Goal: Task Accomplishment & Management: Manage account settings

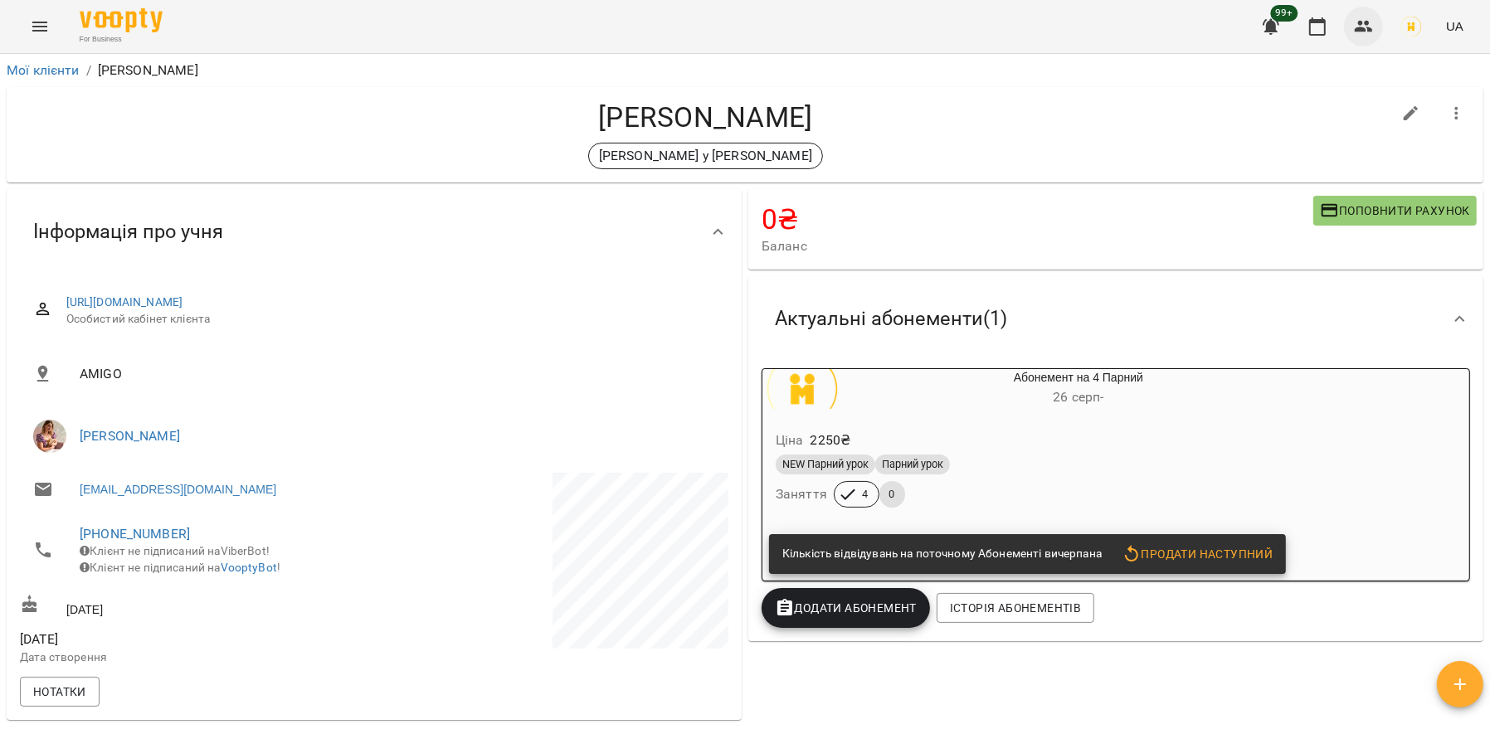
click at [1362, 29] on icon "button" at bounding box center [1364, 27] width 18 height 12
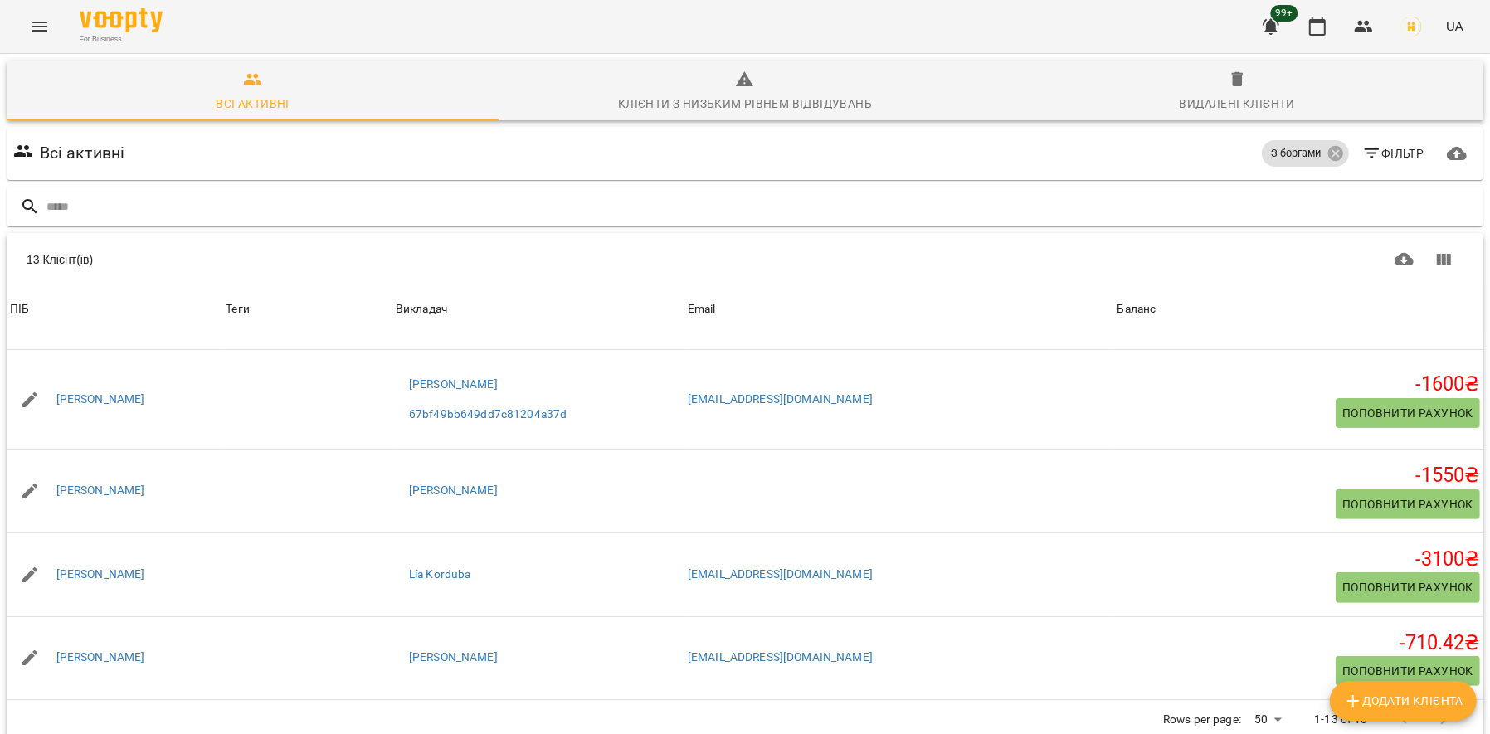
scroll to position [295, 0]
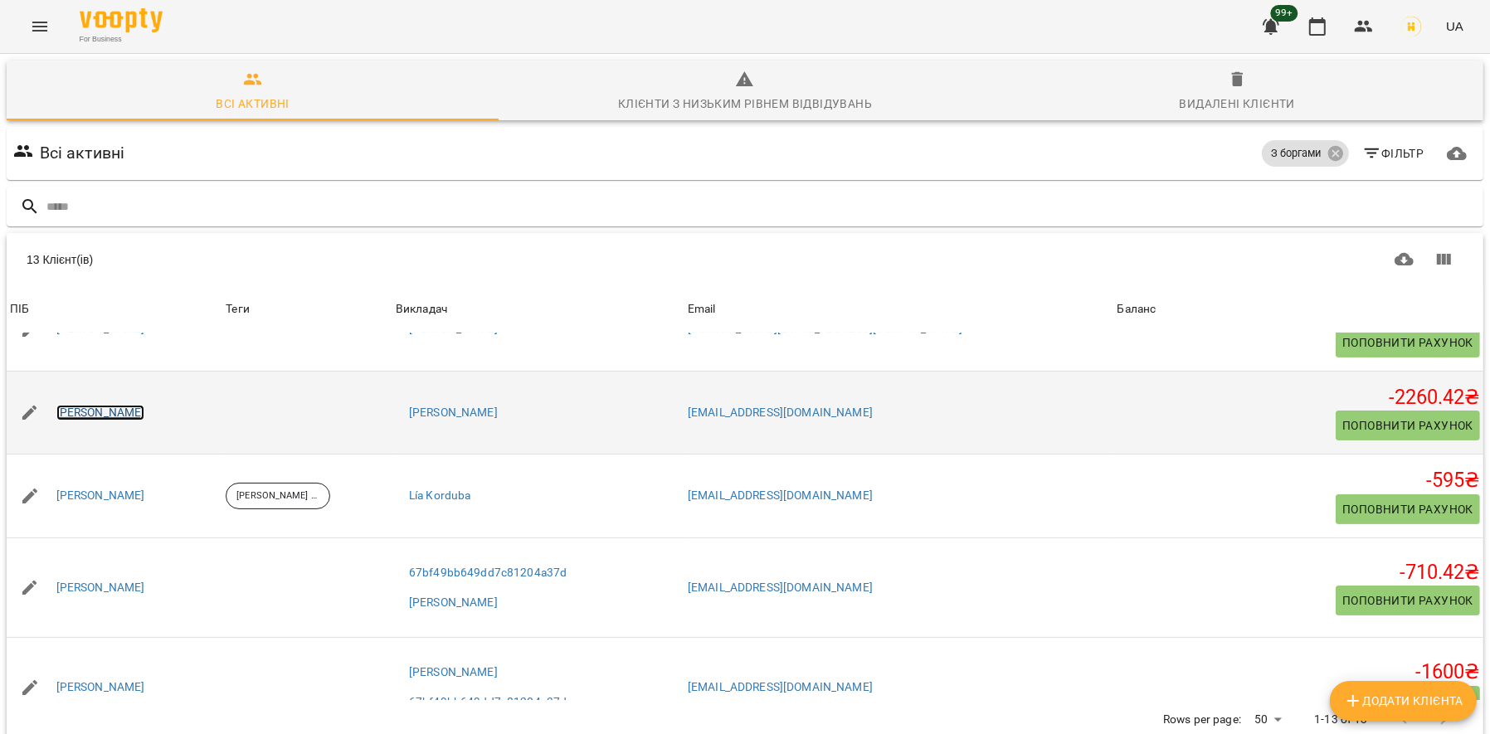
click at [124, 405] on link "Аріна Рябокінь" at bounding box center [100, 413] width 89 height 17
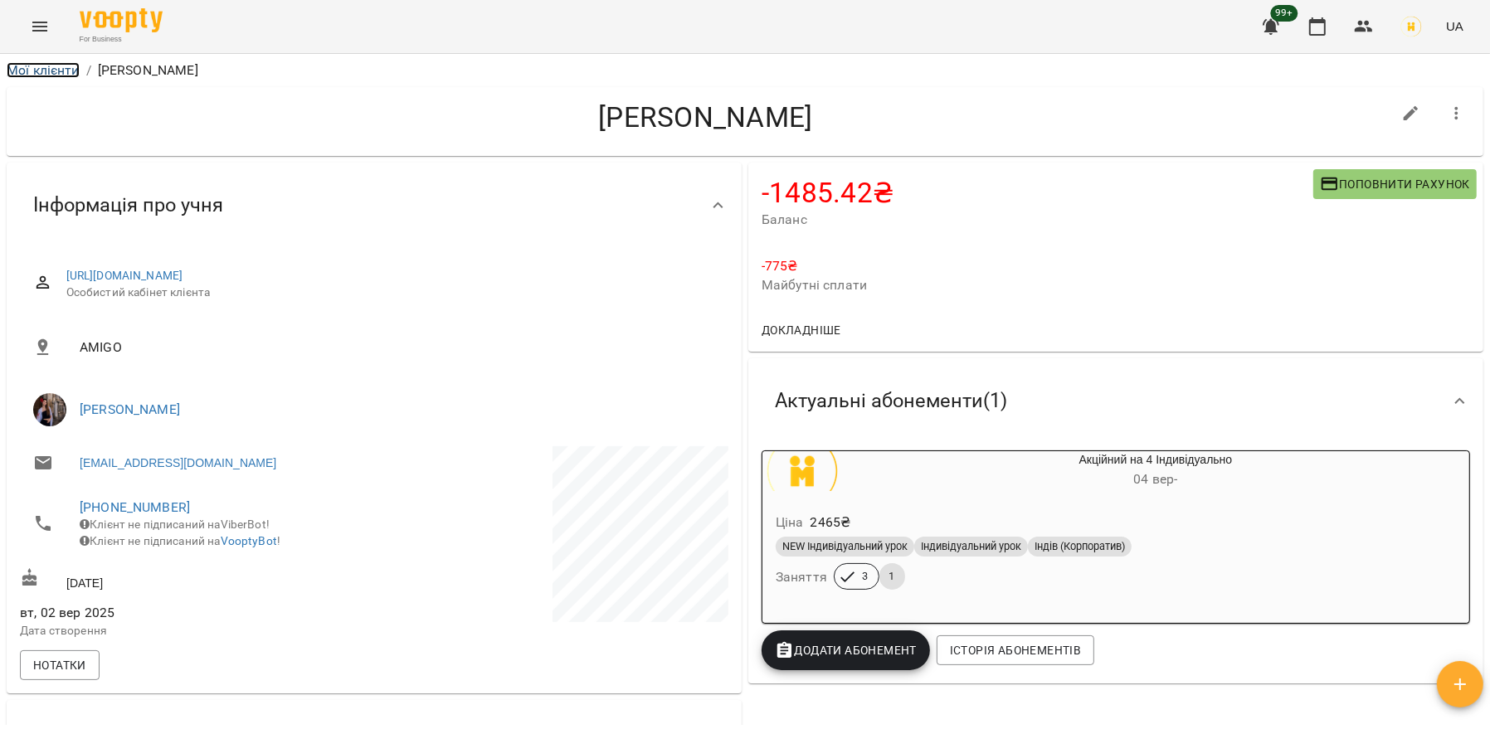
click at [39, 71] on link "Мої клієнти" at bounding box center [43, 70] width 73 height 16
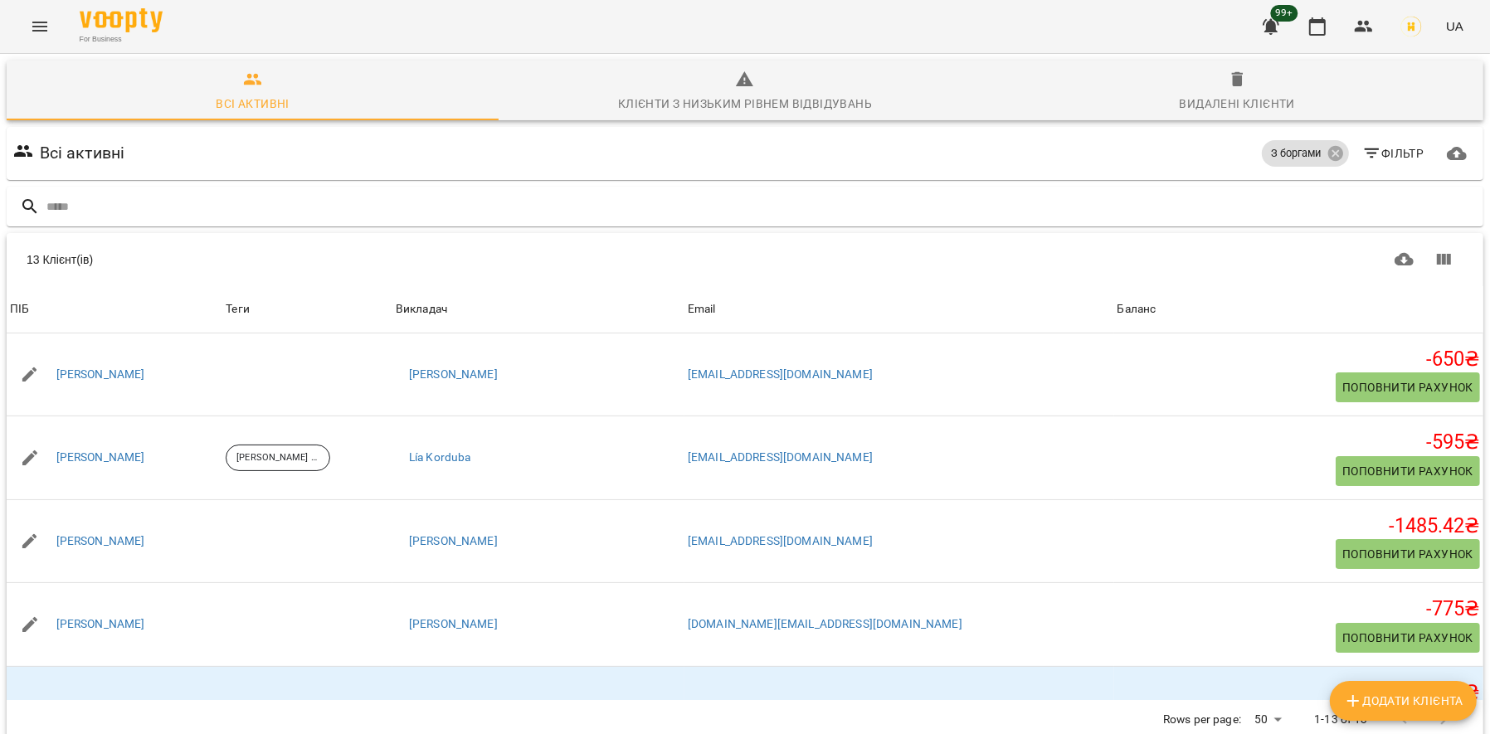
click at [41, 17] on icon "Menu" at bounding box center [40, 27] width 20 height 20
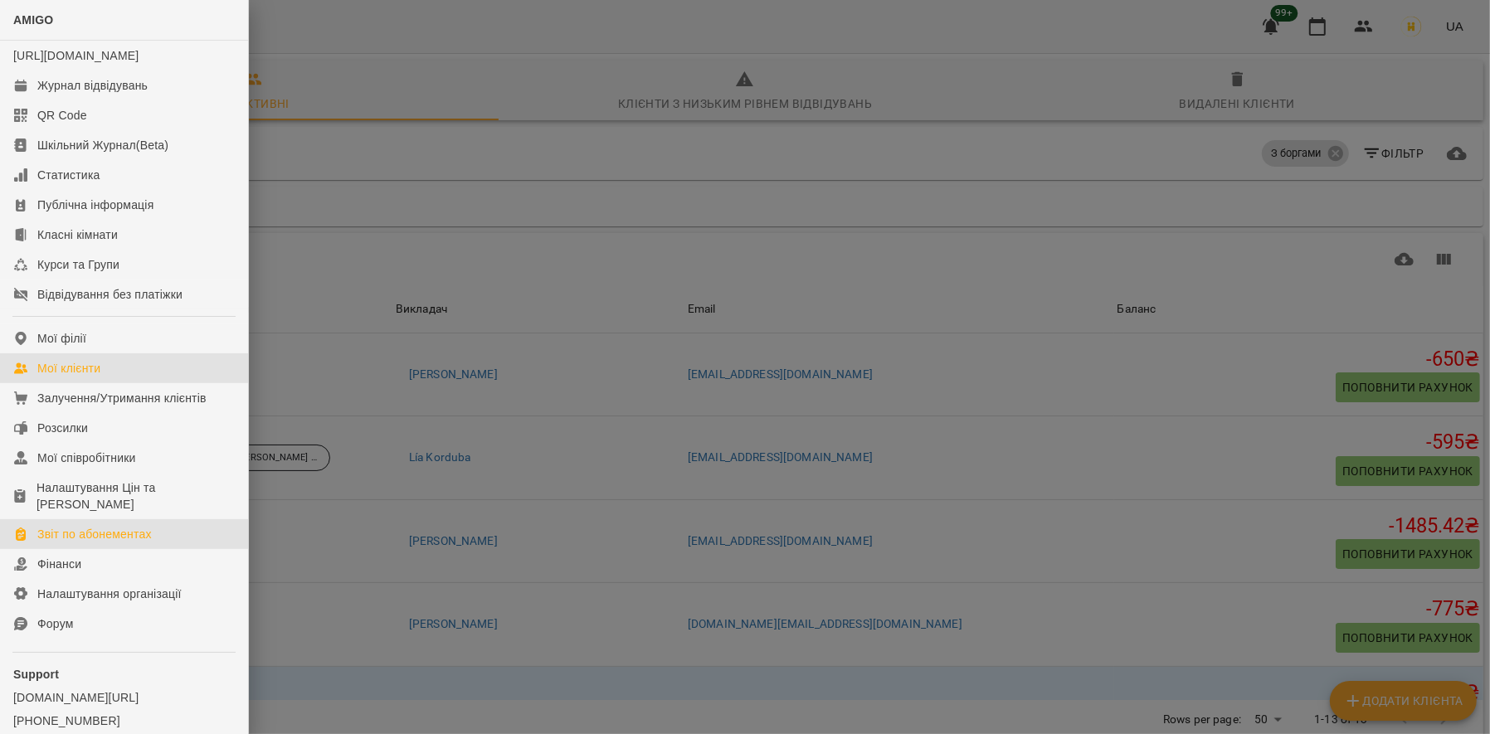
click at [152, 543] on div "Звіт по абонементах" at bounding box center [94, 534] width 115 height 17
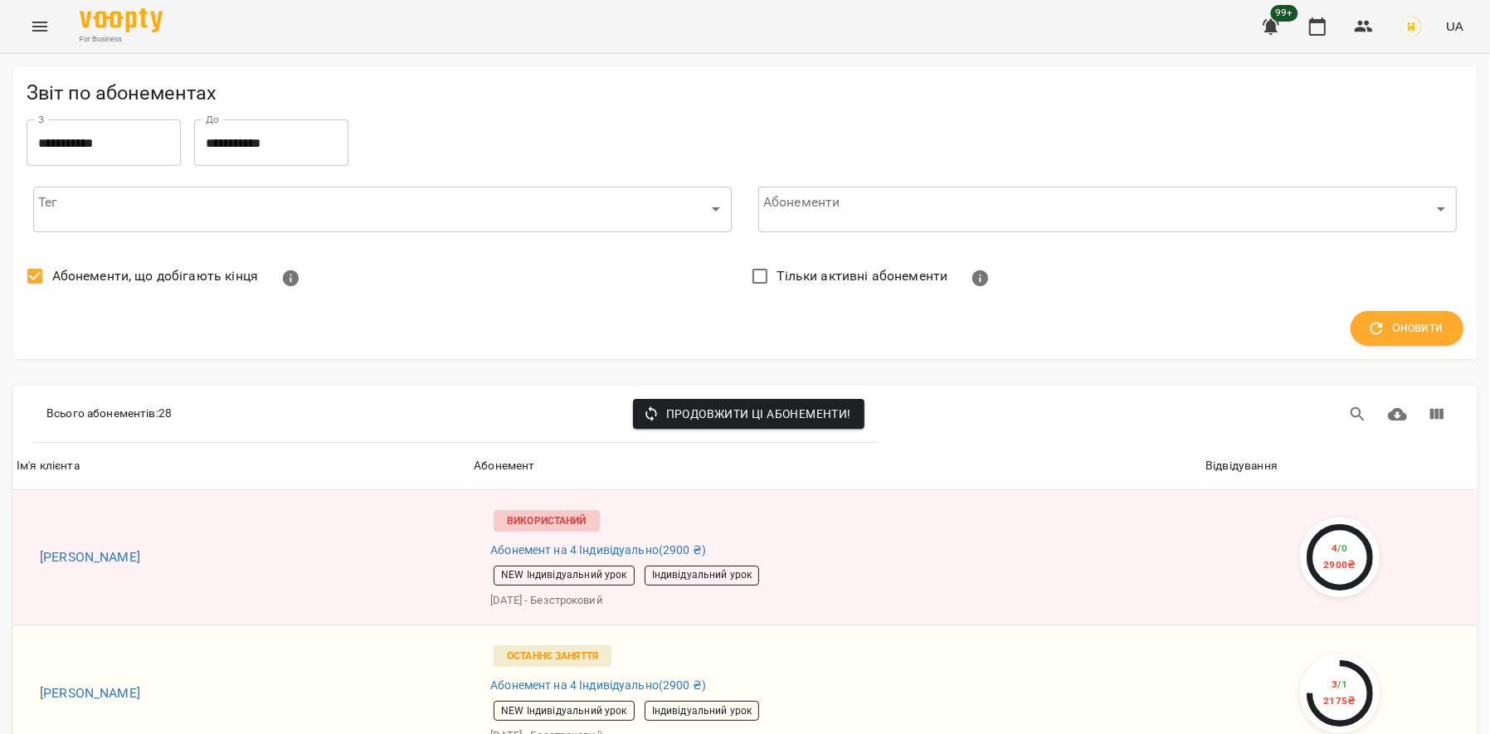
click at [114, 116] on div "**********" at bounding box center [745, 213] width 1464 height 292
click at [122, 138] on input "**********" at bounding box center [104, 142] width 154 height 46
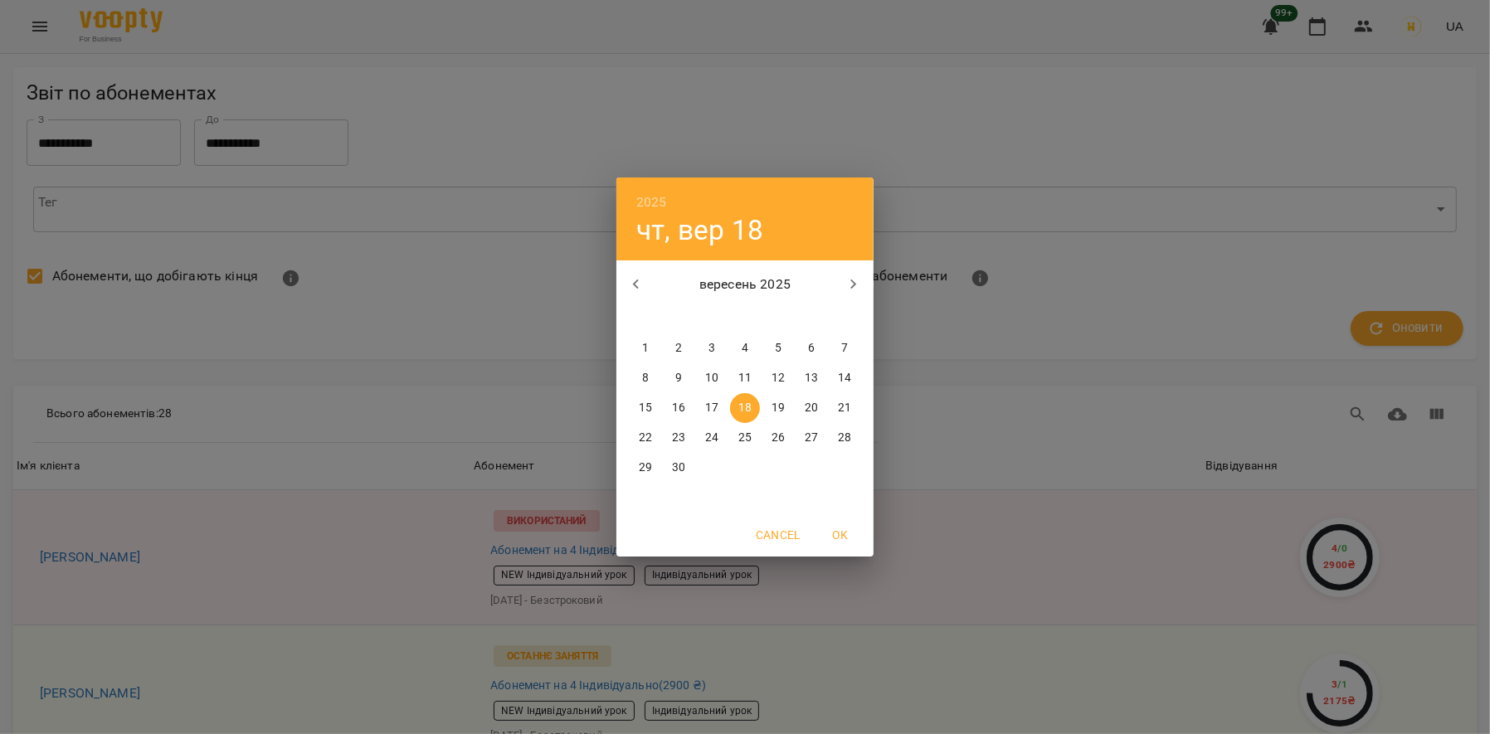
click at [709, 410] on p "17" at bounding box center [711, 408] width 13 height 17
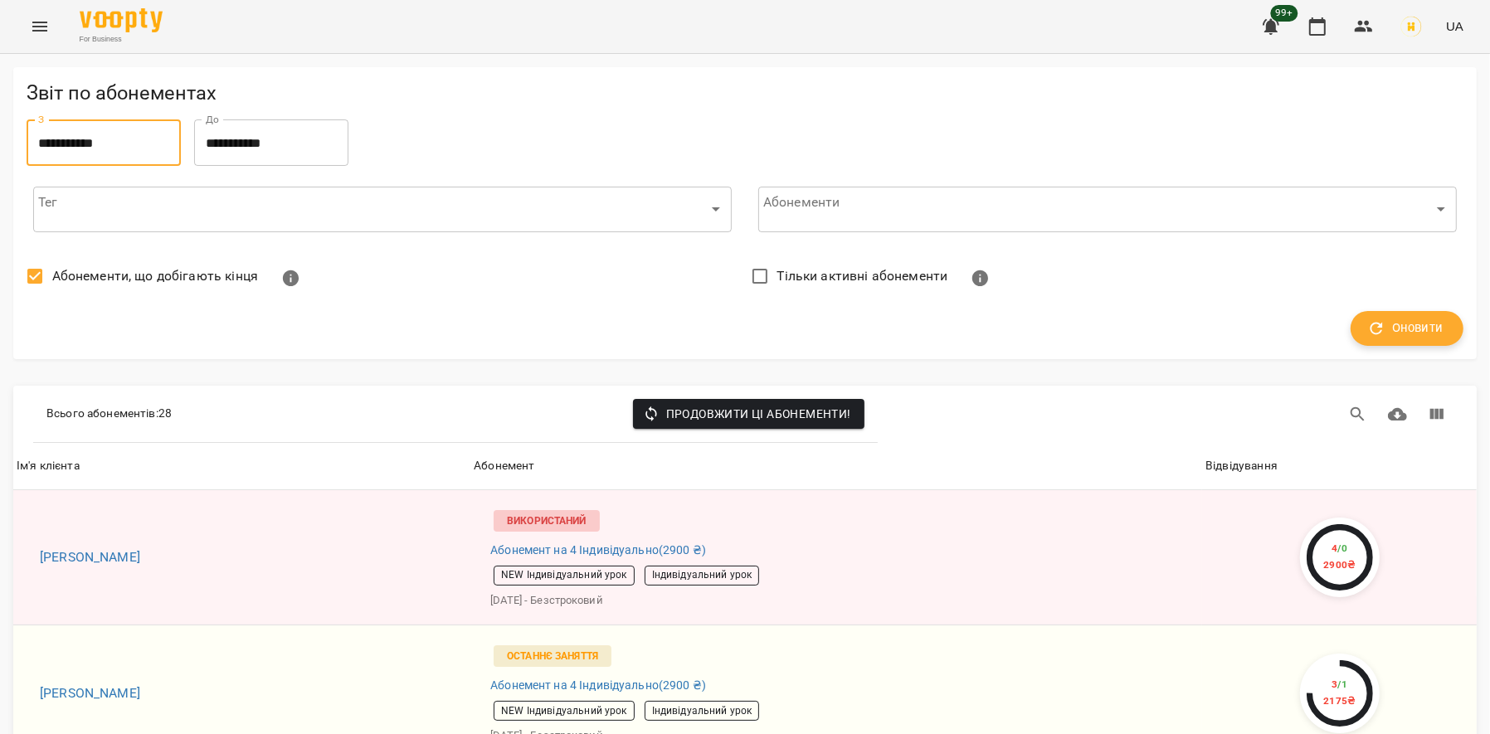
click at [1387, 332] on span "Оновити" at bounding box center [1407, 329] width 73 height 22
click at [826, 287] on label "Тільки активні абонементи" at bounding box center [845, 276] width 205 height 35
click at [787, 283] on span "Тільки активні абонементи" at bounding box center [862, 276] width 171 height 20
click at [1368, 335] on icon "button" at bounding box center [1376, 328] width 18 height 18
click at [109, 153] on input "**********" at bounding box center [104, 142] width 154 height 46
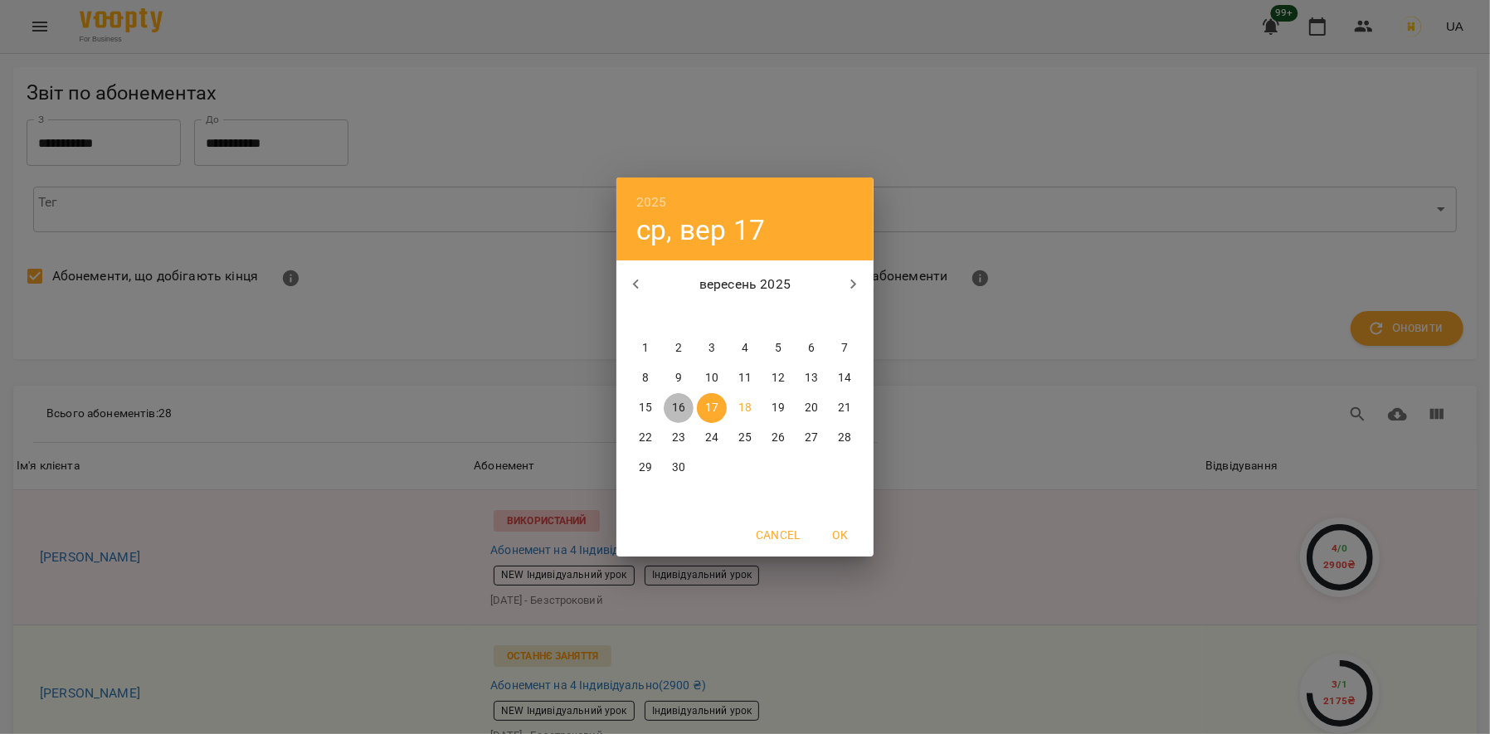
click at [679, 401] on p "16" at bounding box center [678, 408] width 13 height 17
type input "**********"
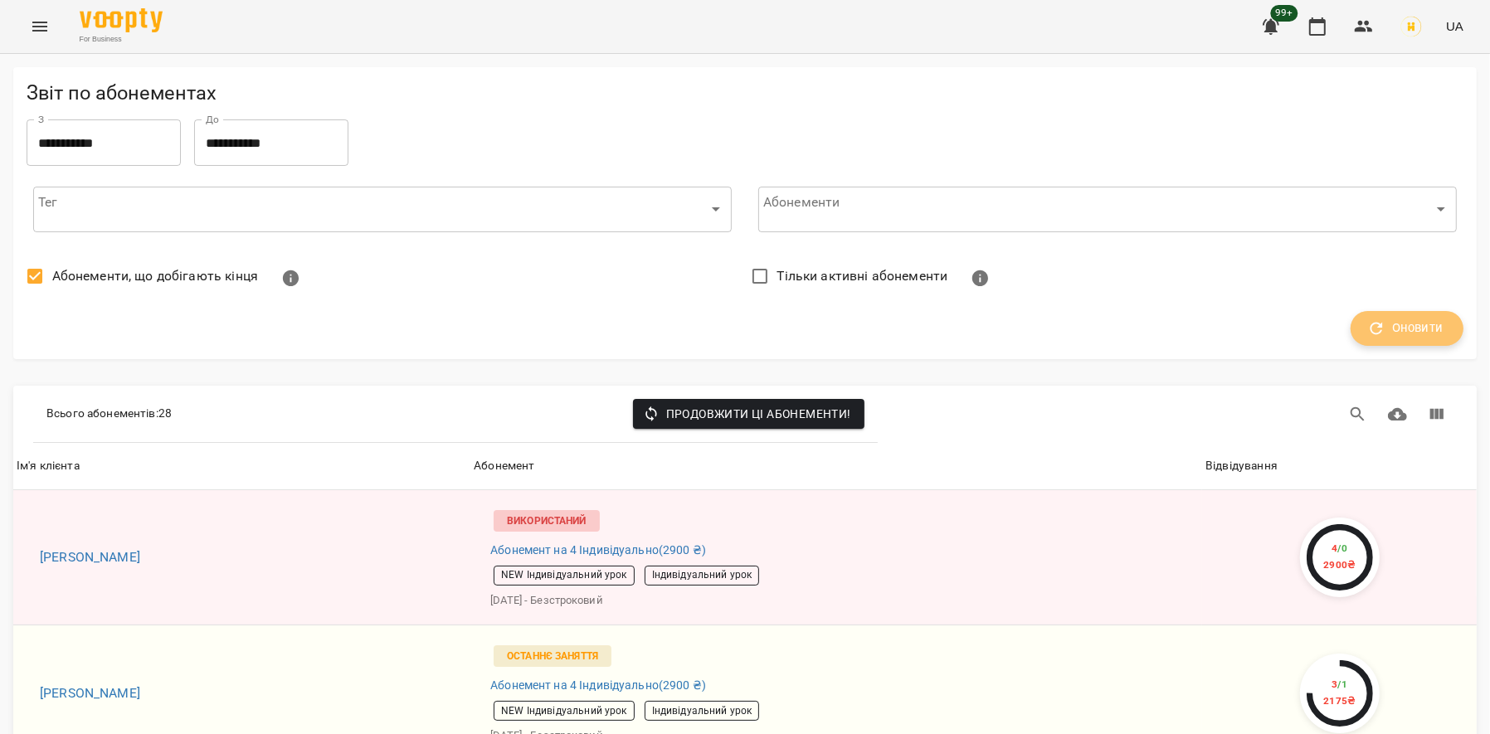
click at [1381, 319] on icon "button" at bounding box center [1376, 328] width 18 height 18
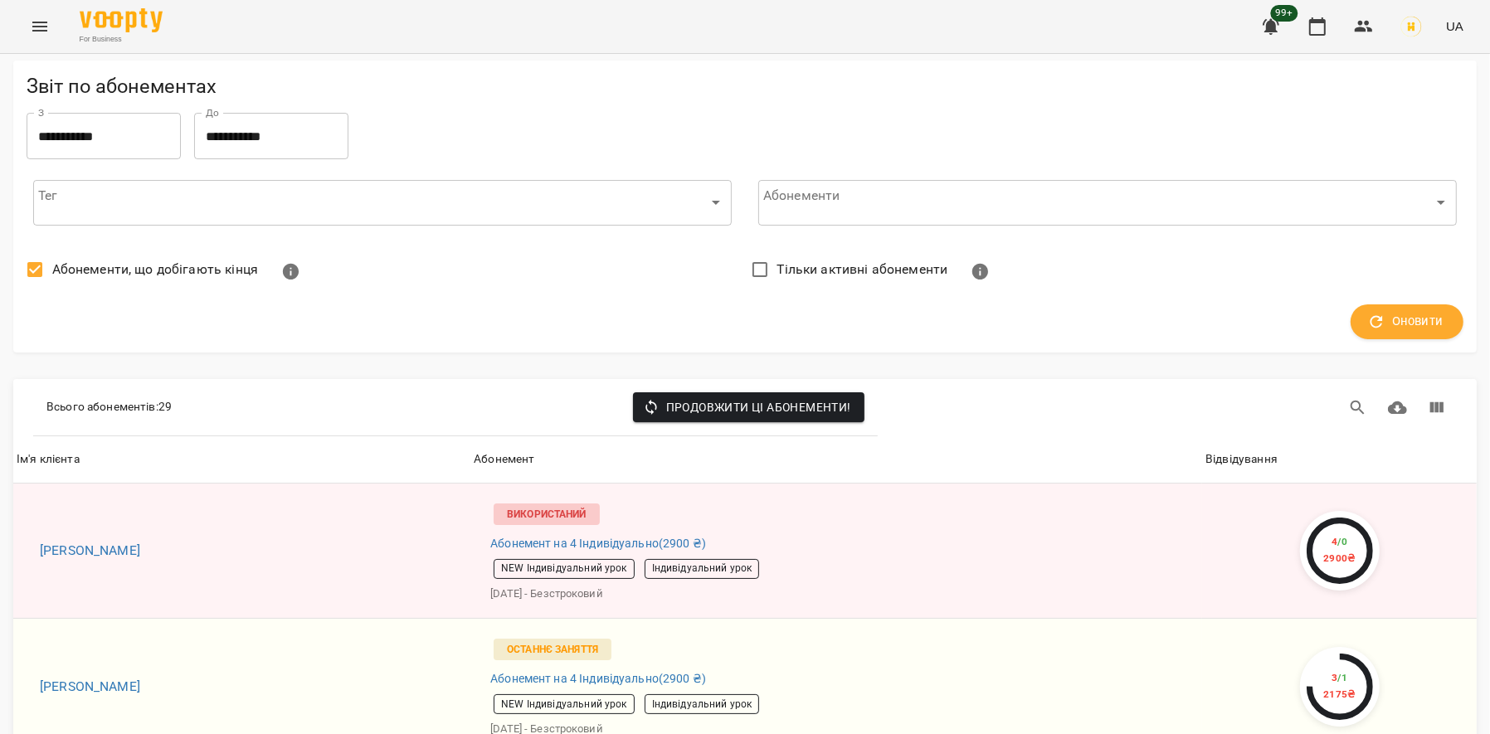
scroll to position [3742, 0]
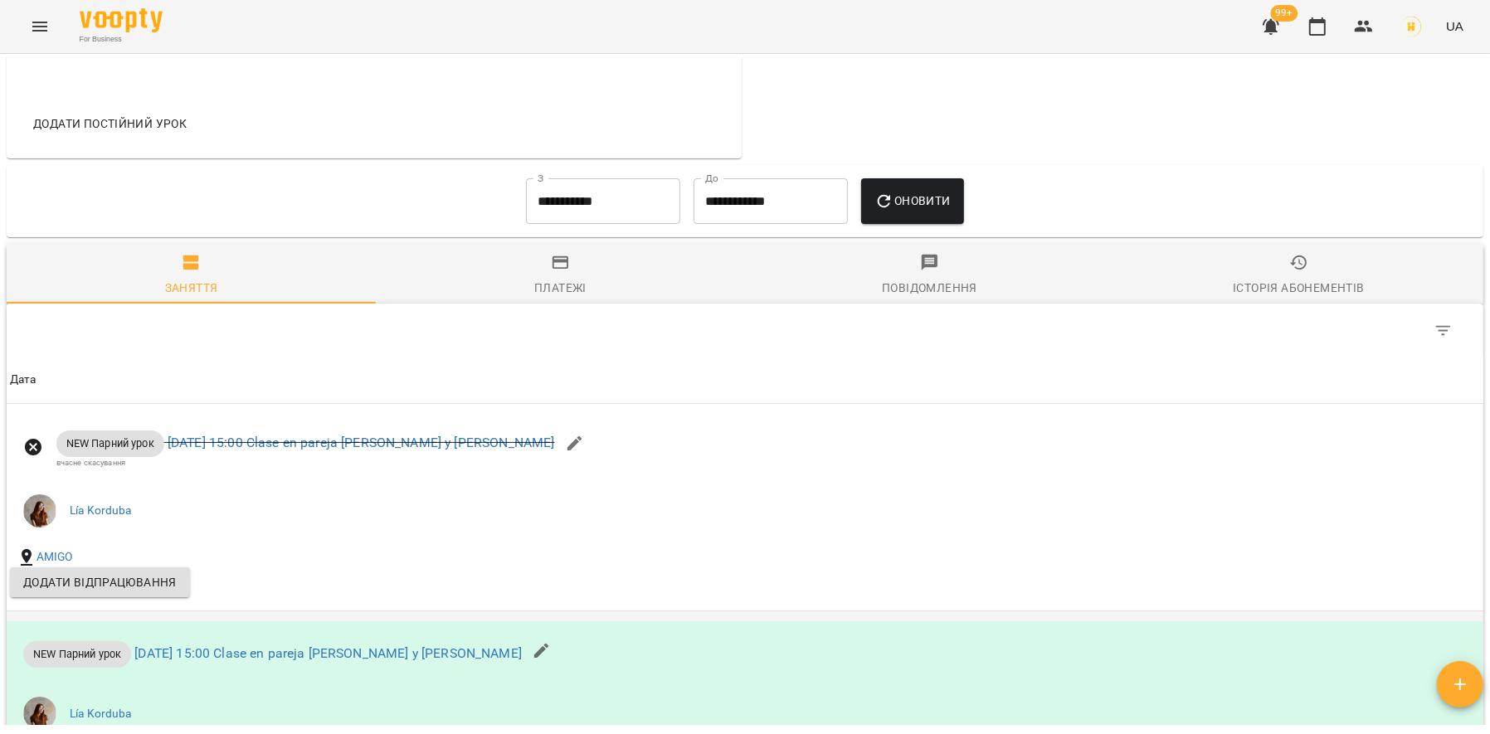
scroll to position [755, 0]
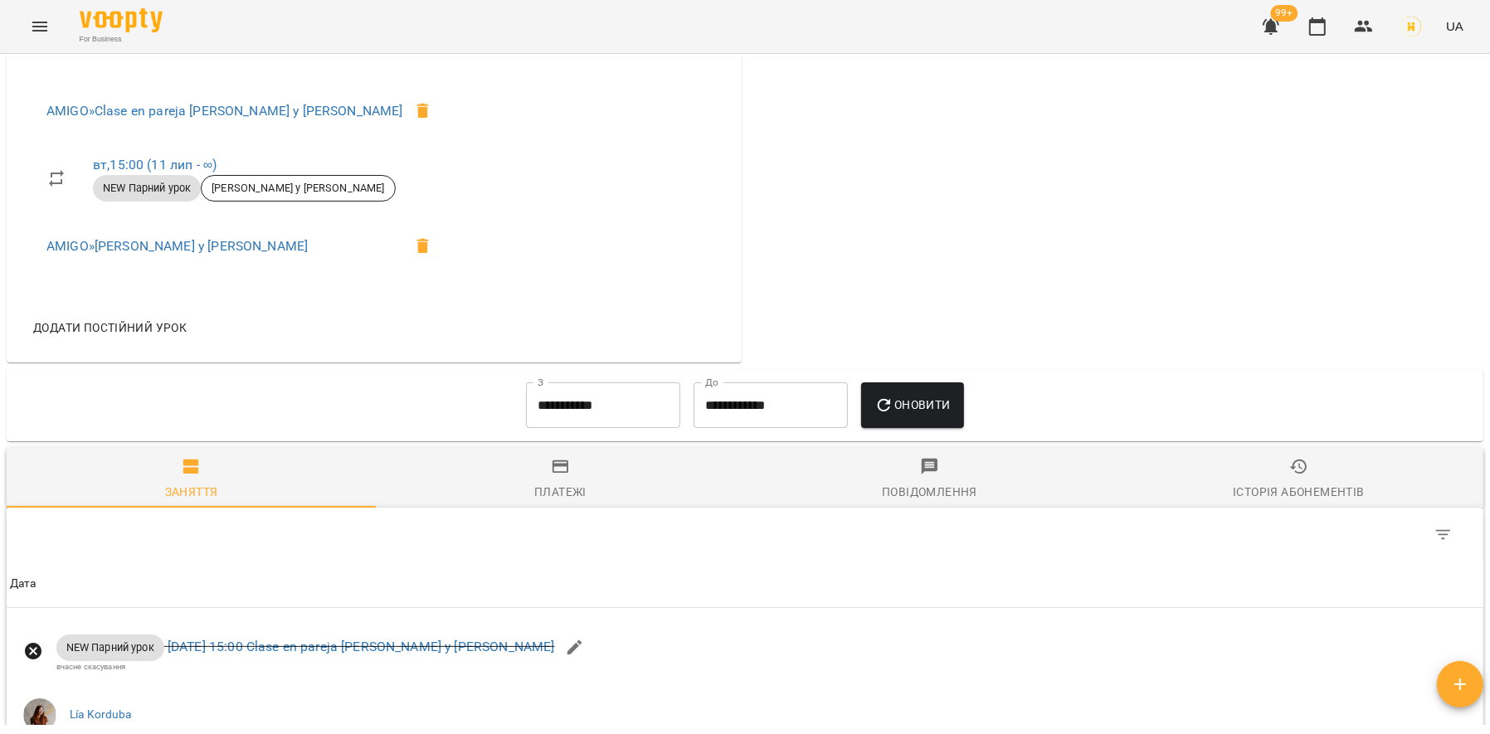
click at [621, 407] on input "**********" at bounding box center [603, 406] width 154 height 46
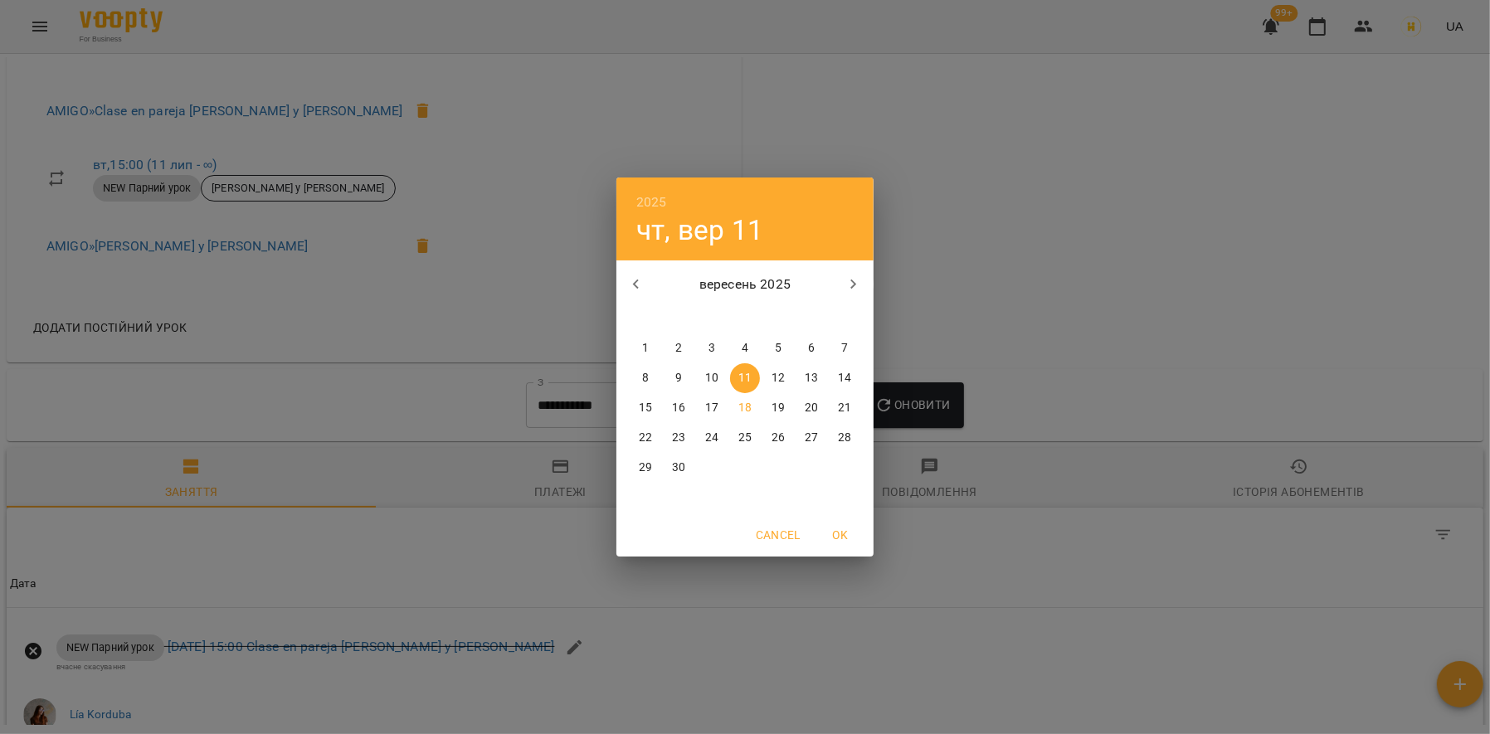
click at [692, 374] on span "9" at bounding box center [679, 378] width 30 height 17
type input "**********"
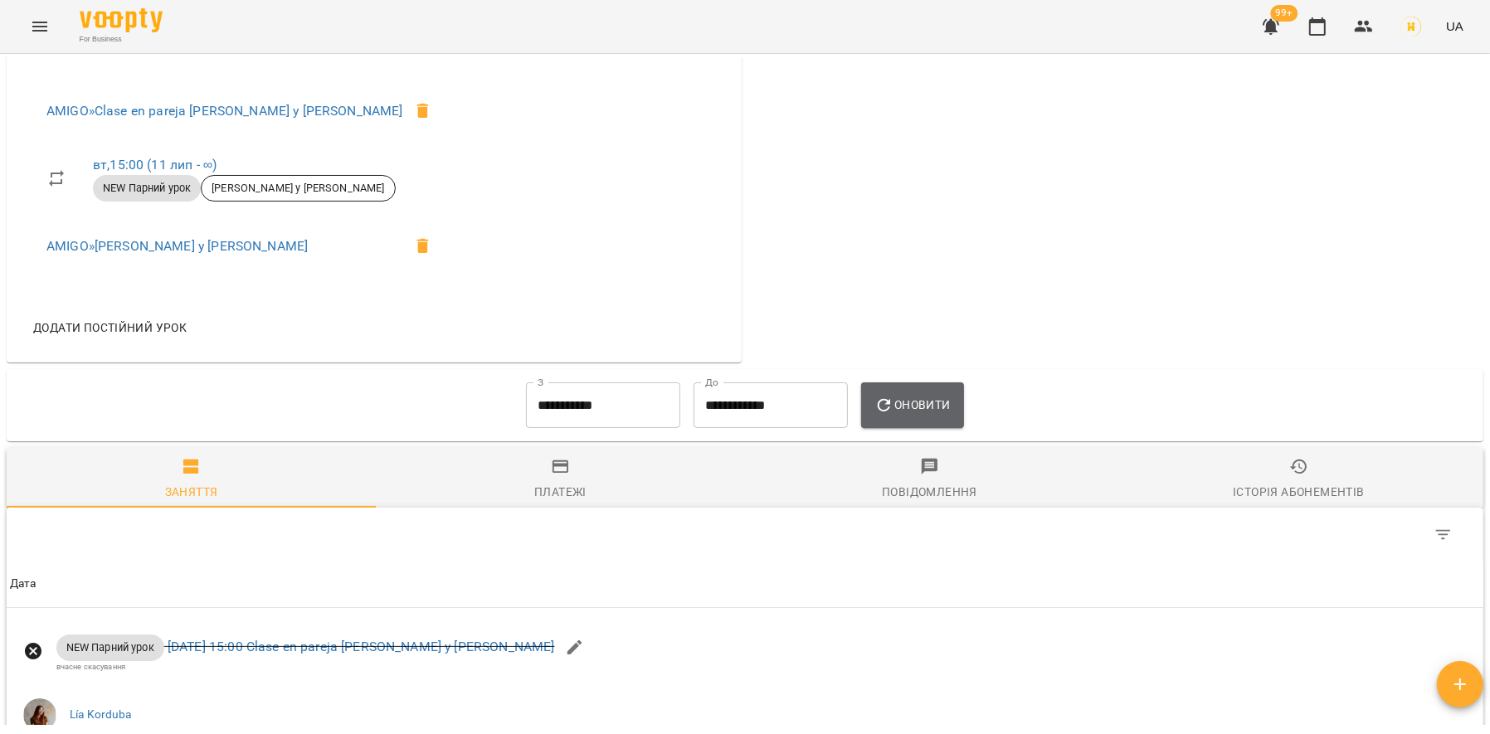
click at [875, 414] on button "Оновити" at bounding box center [912, 406] width 102 height 46
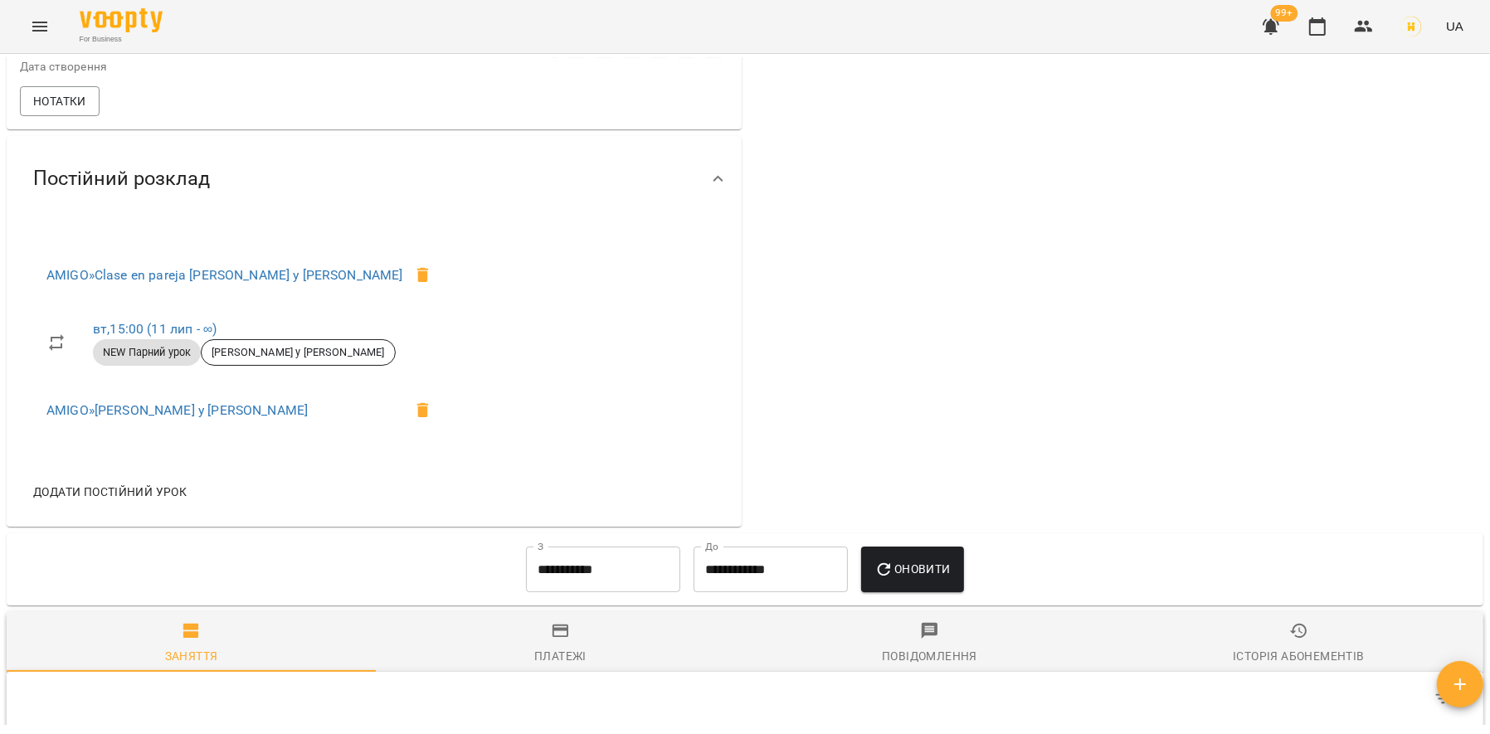
scroll to position [222, 0]
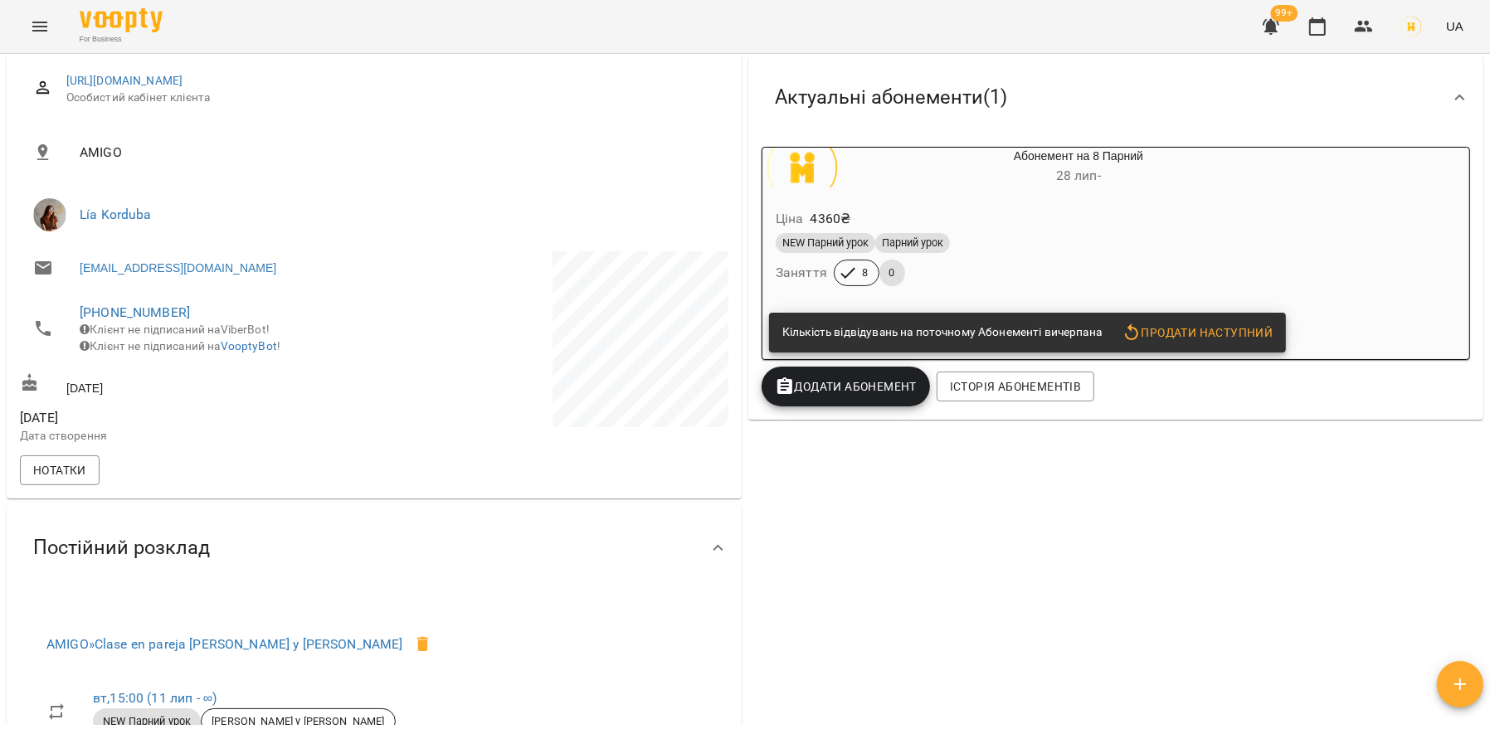
click at [1012, 270] on div "NEW Парний урок Парний урок Заняття 8 0" at bounding box center [1039, 260] width 533 height 60
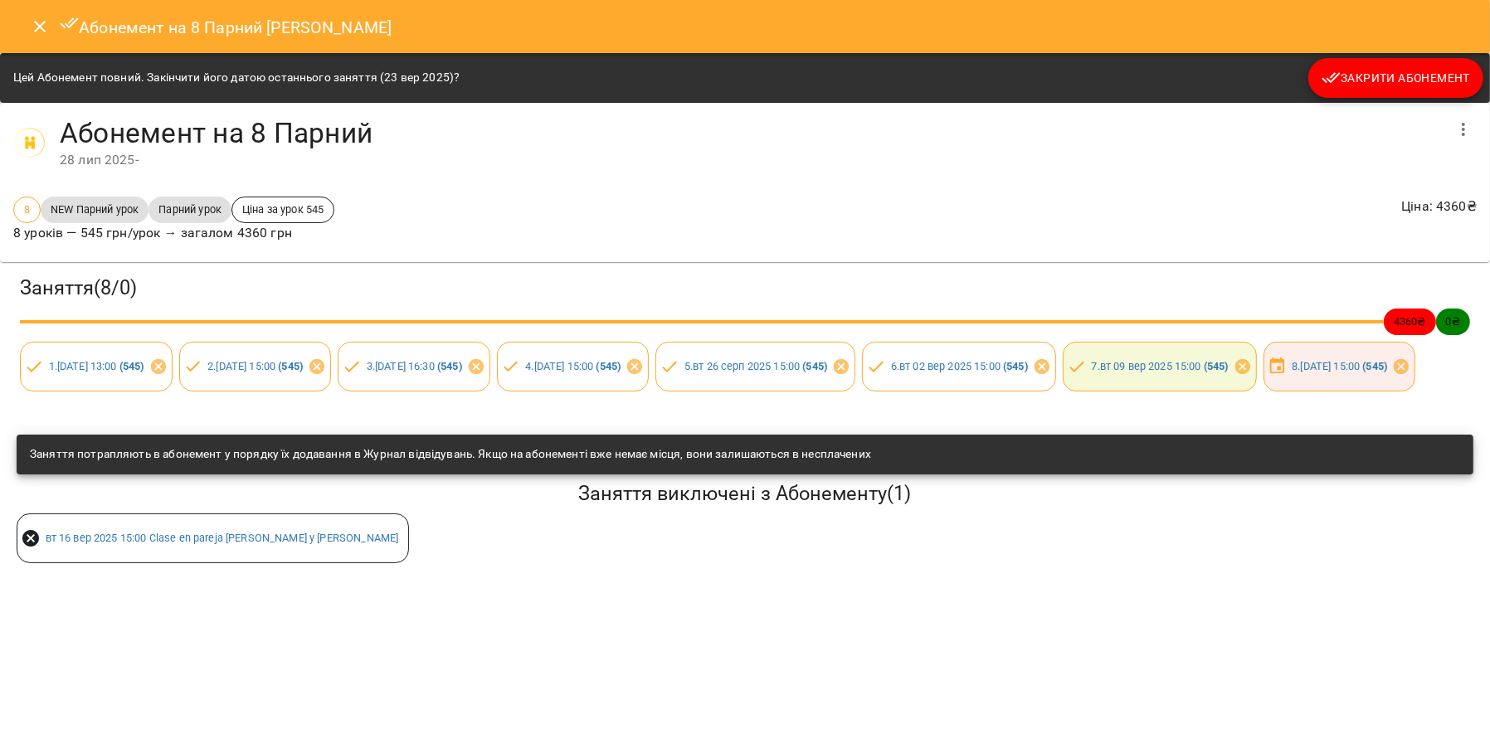
click at [43, 38] on button "Close" at bounding box center [40, 27] width 40 height 40
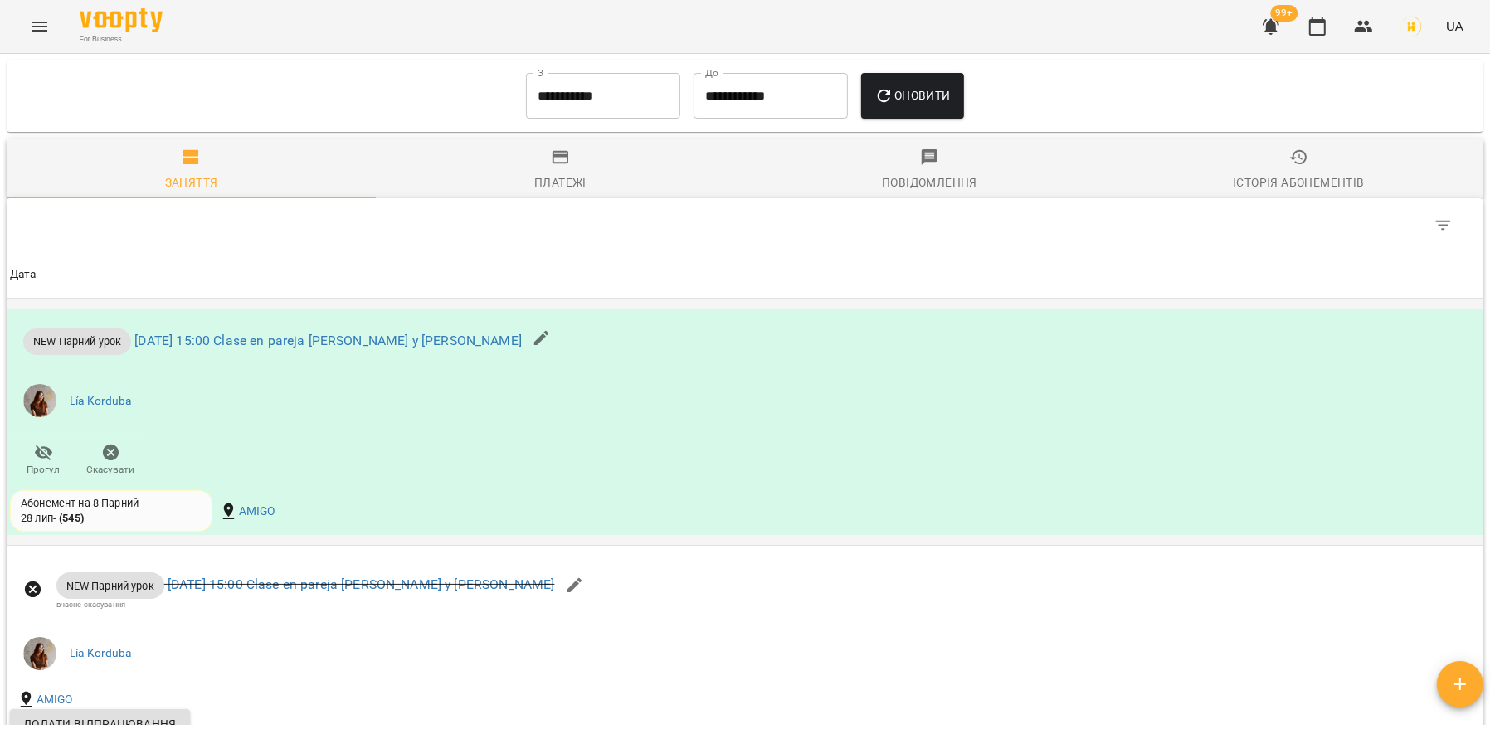
scroll to position [1070, 0]
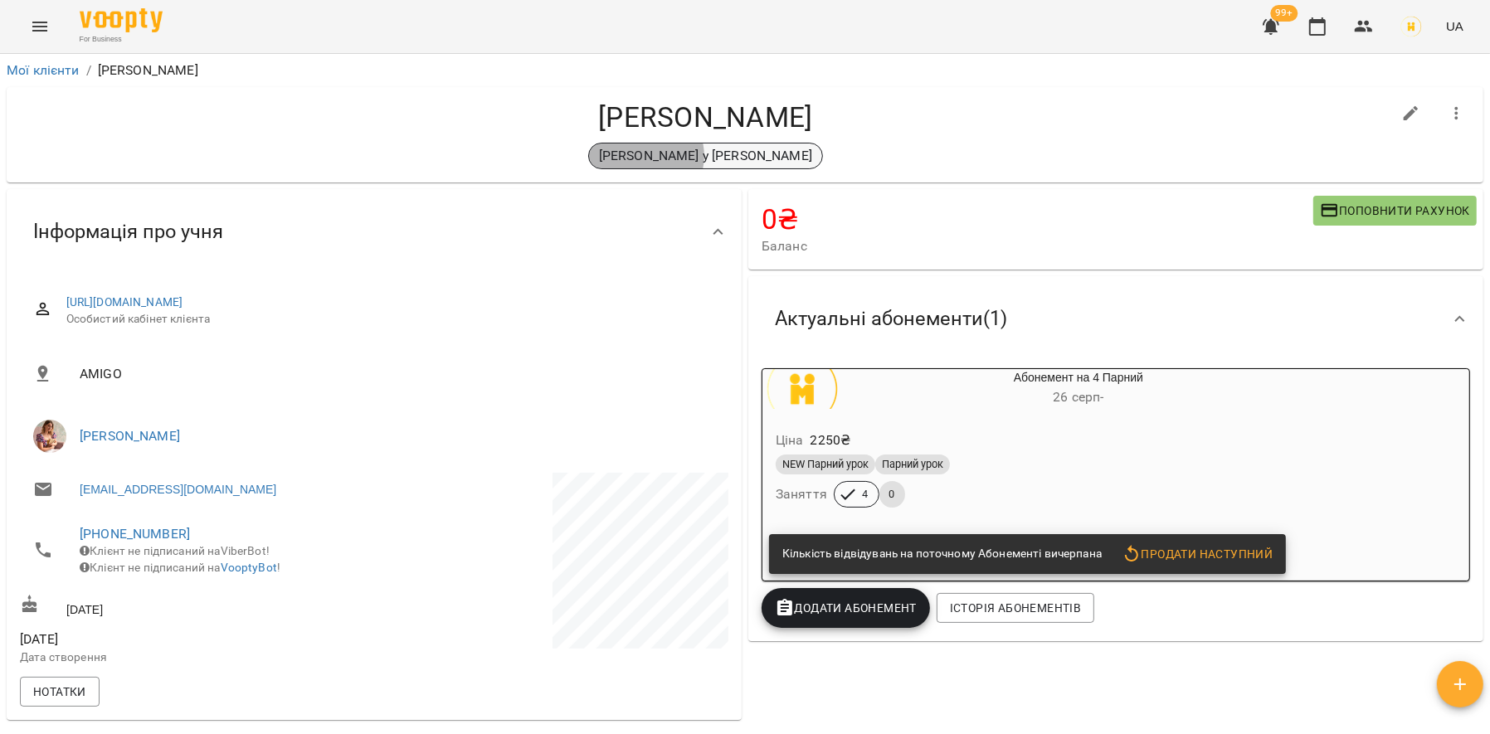
click at [719, 155] on p "[PERSON_NAME] y [PERSON_NAME]" at bounding box center [705, 156] width 213 height 20
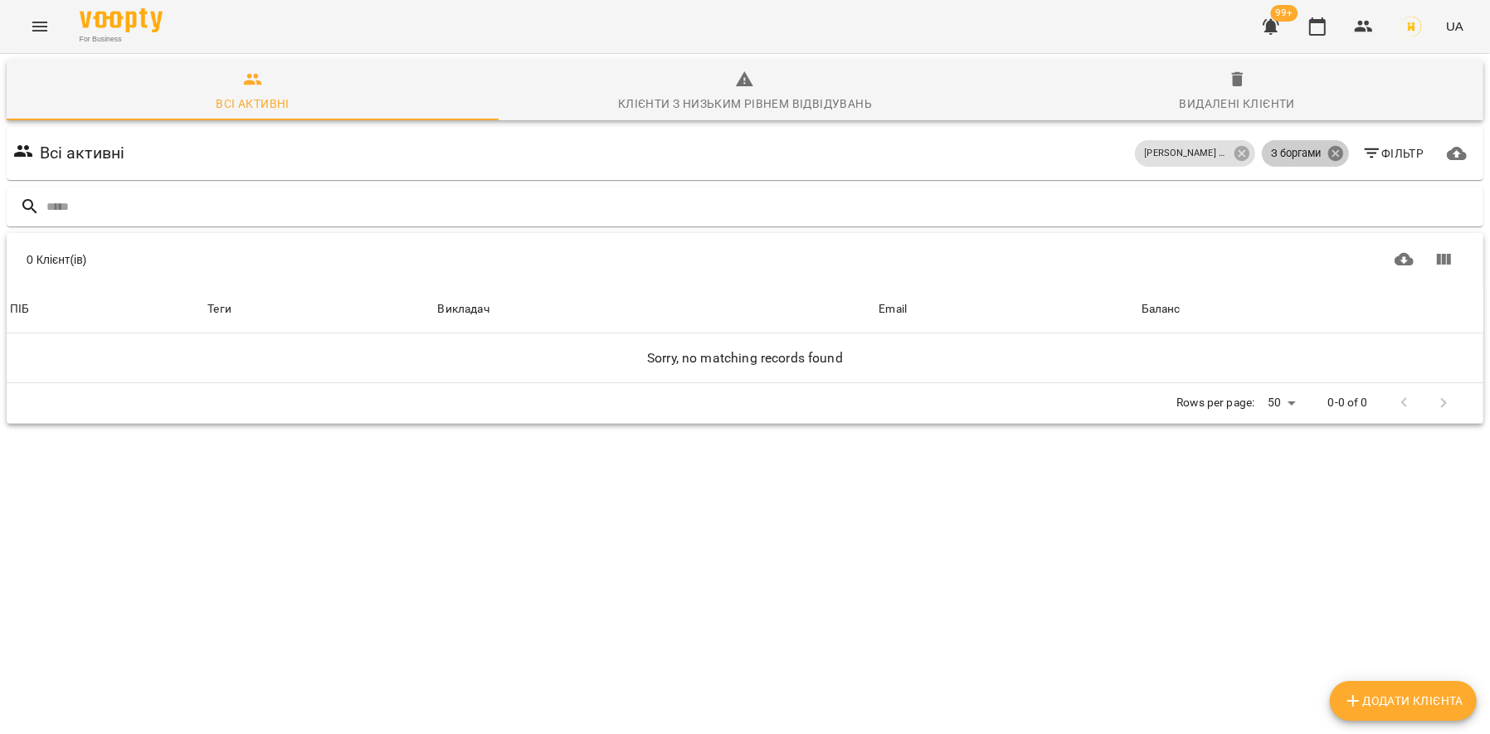
click at [1335, 158] on icon at bounding box center [1335, 153] width 15 height 15
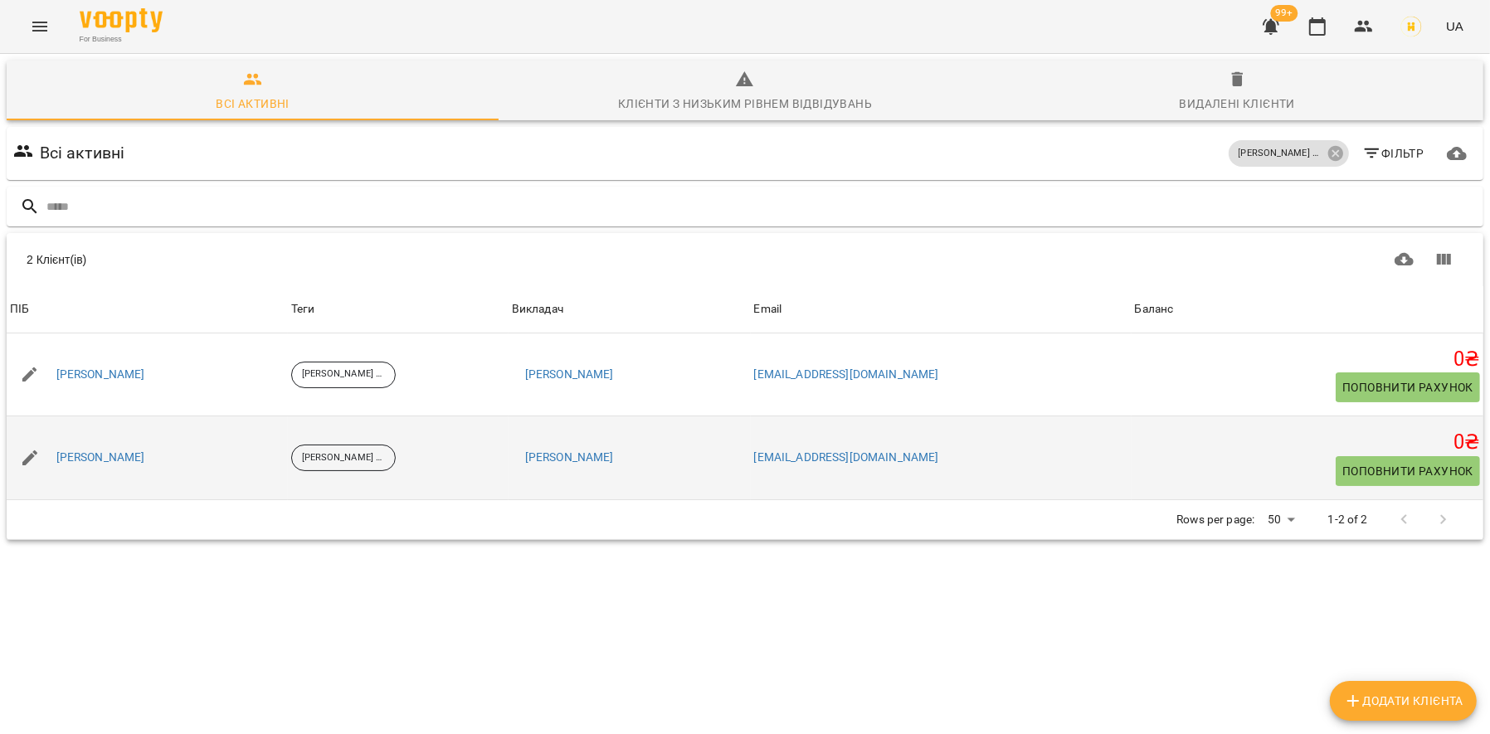
click at [102, 466] on div "[PERSON_NAME]" at bounding box center [100, 457] width 95 height 23
click at [109, 462] on link "[PERSON_NAME]" at bounding box center [100, 458] width 89 height 17
